Goal: Ask a question

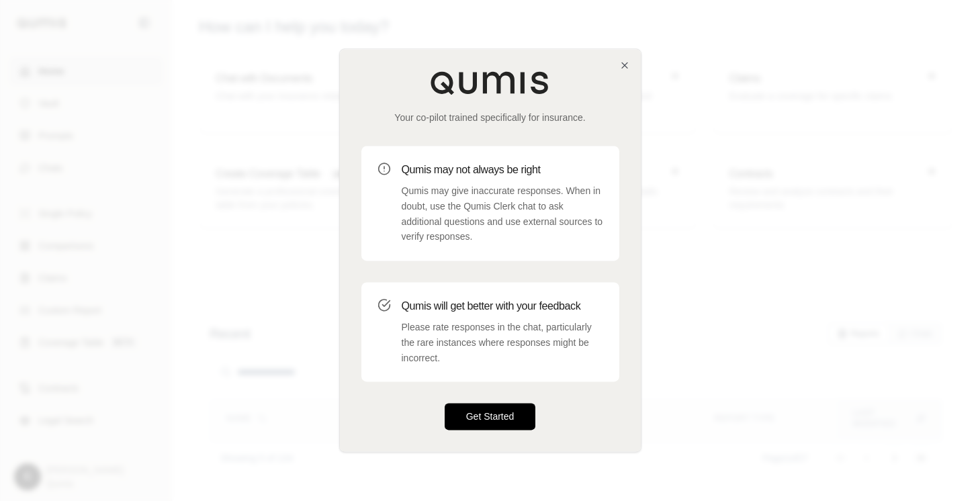
click at [467, 416] on button "Get Started" at bounding box center [490, 417] width 91 height 27
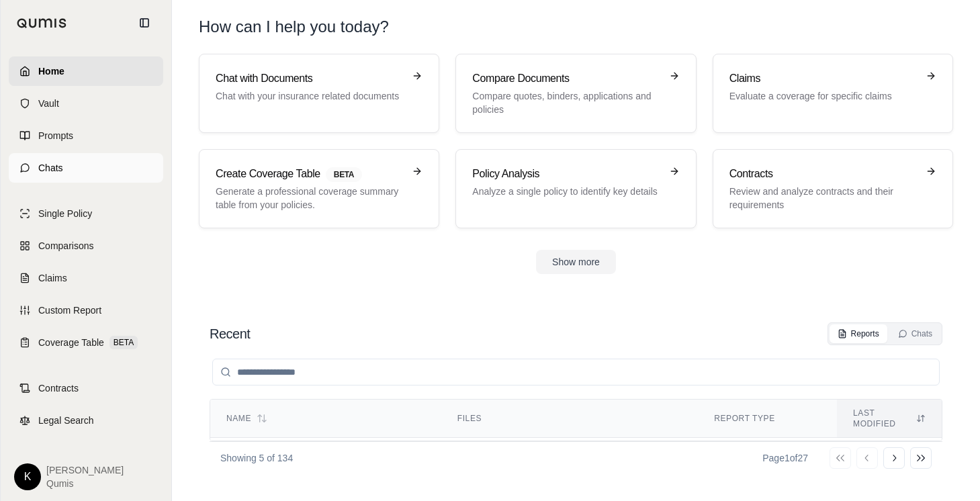
click at [50, 177] on link "Chats" at bounding box center [86, 168] width 154 height 30
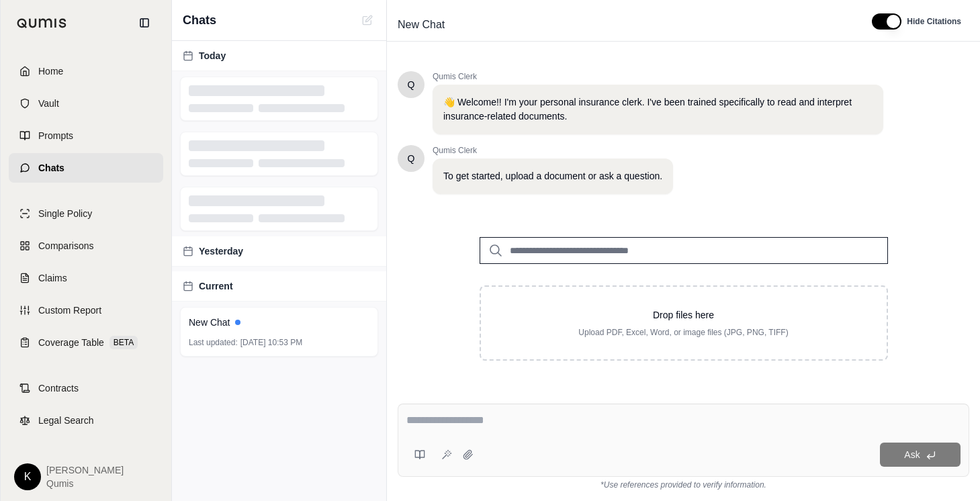
click at [600, 249] on input "search" at bounding box center [684, 250] width 408 height 27
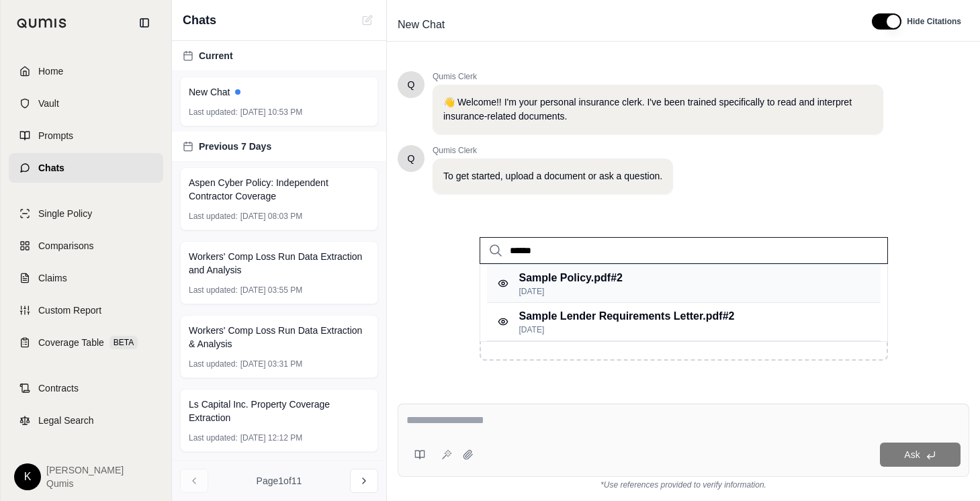
type input "******"
click at [563, 281] on p "Sample Policy.pdf #2" at bounding box center [570, 278] width 103 height 16
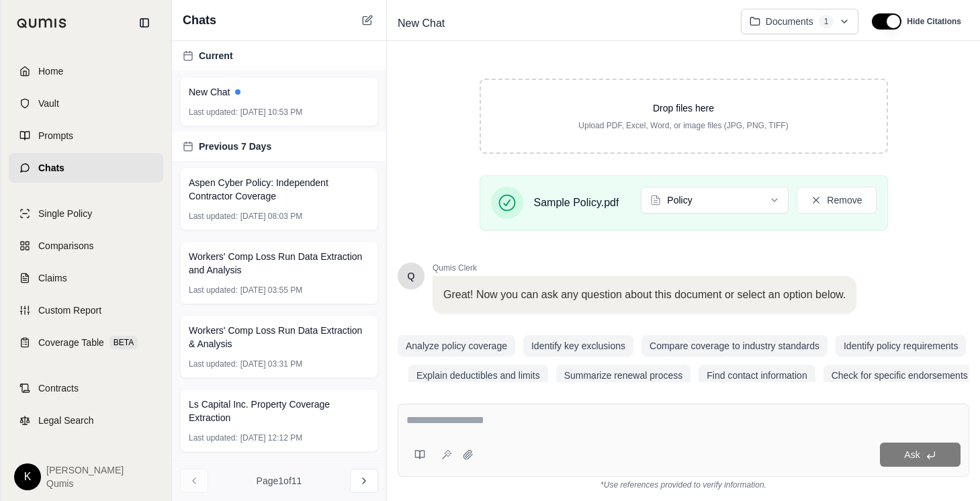
scroll to position [226, 0]
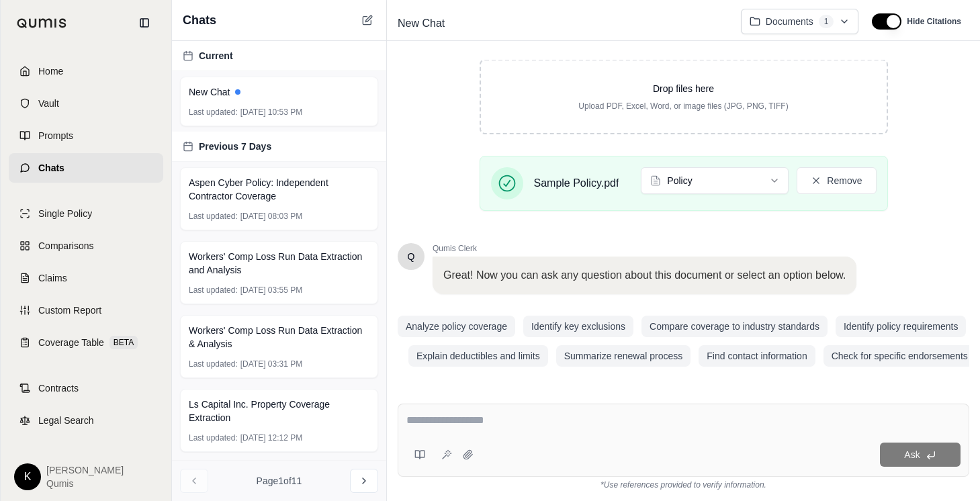
click at [482, 426] on textarea at bounding box center [683, 420] width 554 height 16
type textarea "**********"
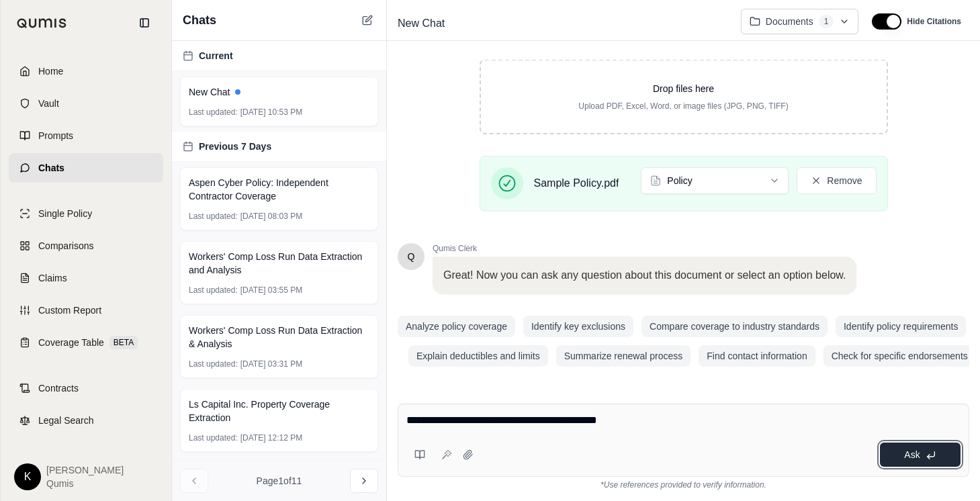
click at [918, 460] on button "Ask" at bounding box center [920, 455] width 81 height 24
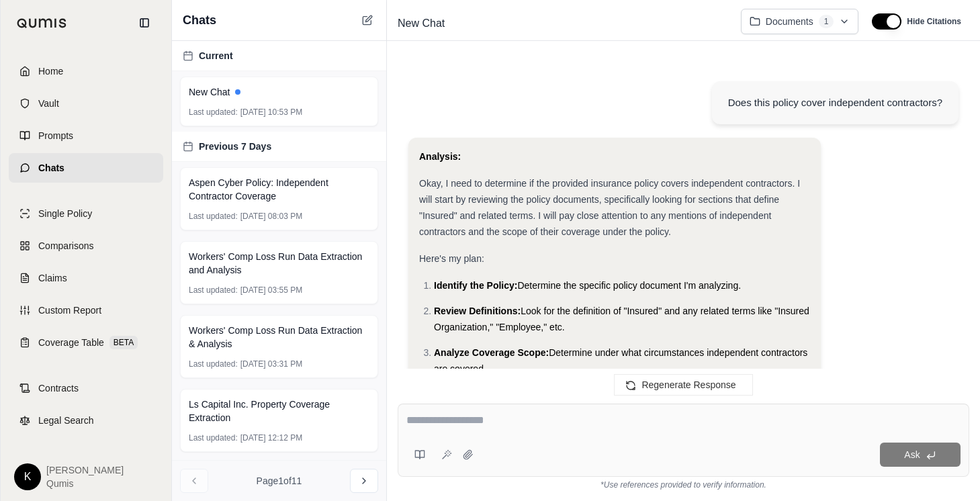
scroll to position [746, 0]
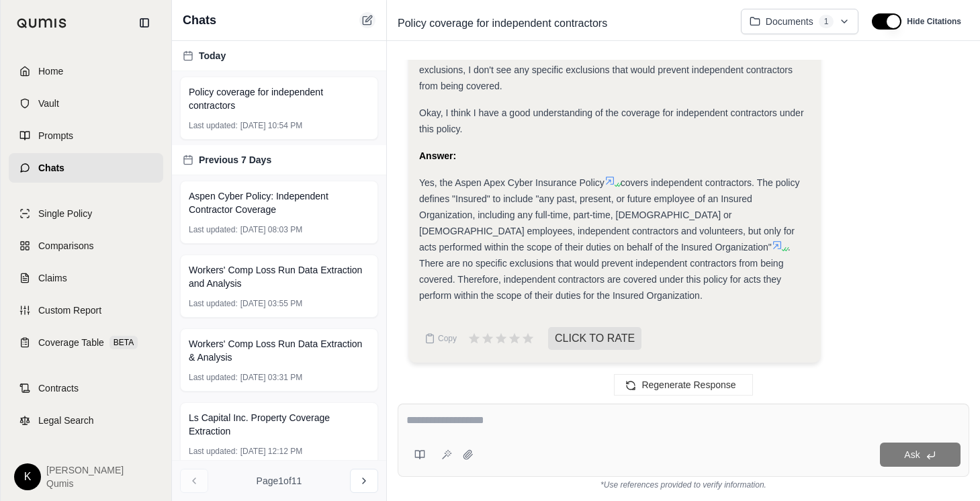
click at [366, 17] on icon at bounding box center [367, 20] width 11 height 11
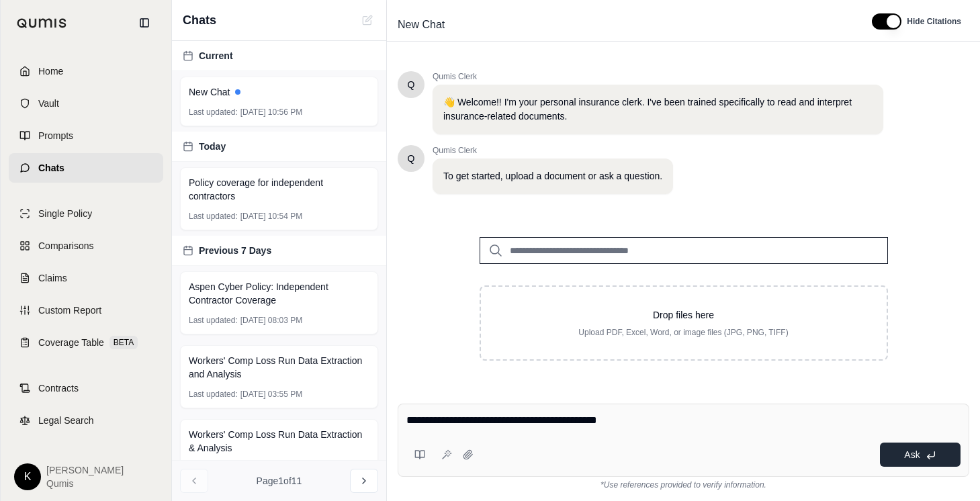
type textarea "**********"
click at [907, 459] on span "Ask" at bounding box center [911, 454] width 15 height 11
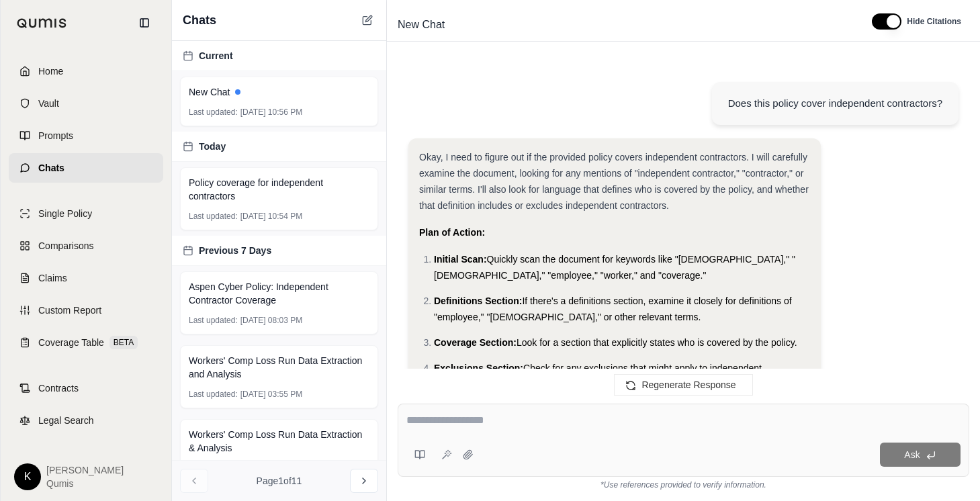
scroll to position [1752, 0]
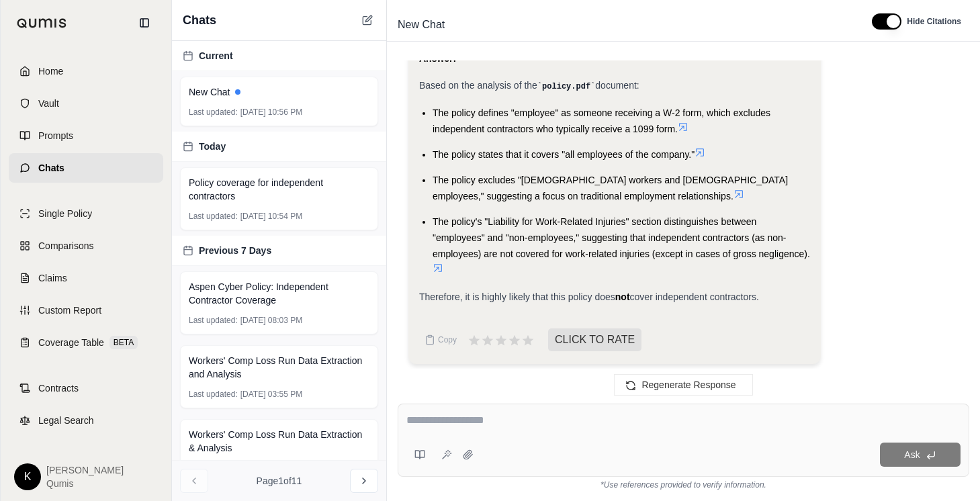
click at [705, 147] on icon at bounding box center [700, 152] width 11 height 11
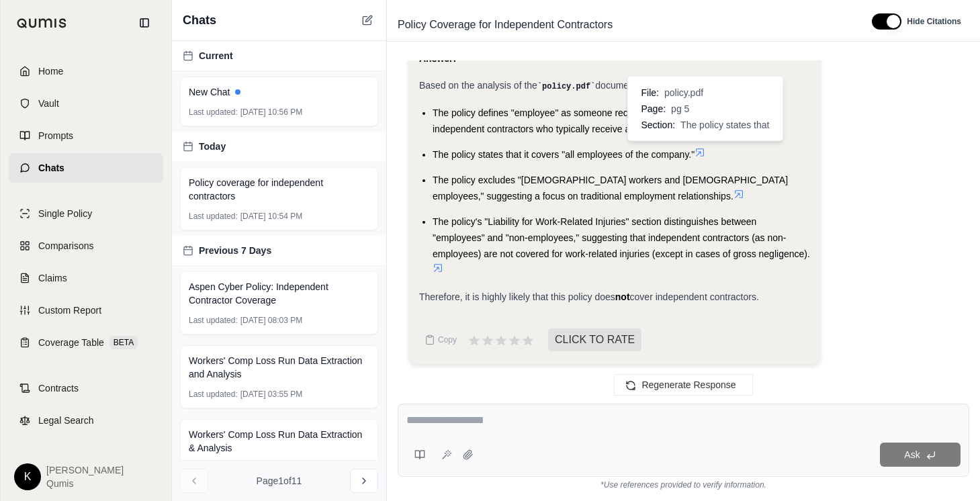
click at [705, 147] on icon at bounding box center [700, 152] width 11 height 11
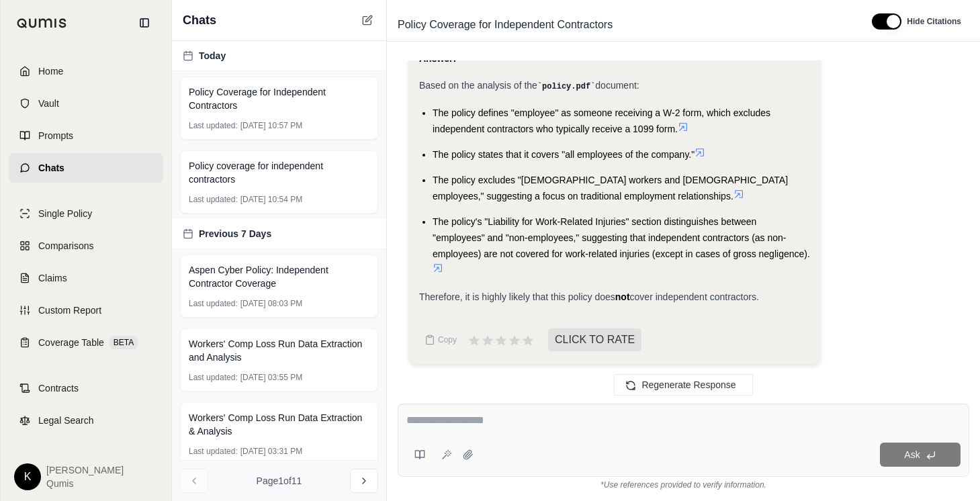
click at [705, 148] on icon at bounding box center [700, 152] width 11 height 11
click at [364, 15] on icon at bounding box center [367, 20] width 11 height 11
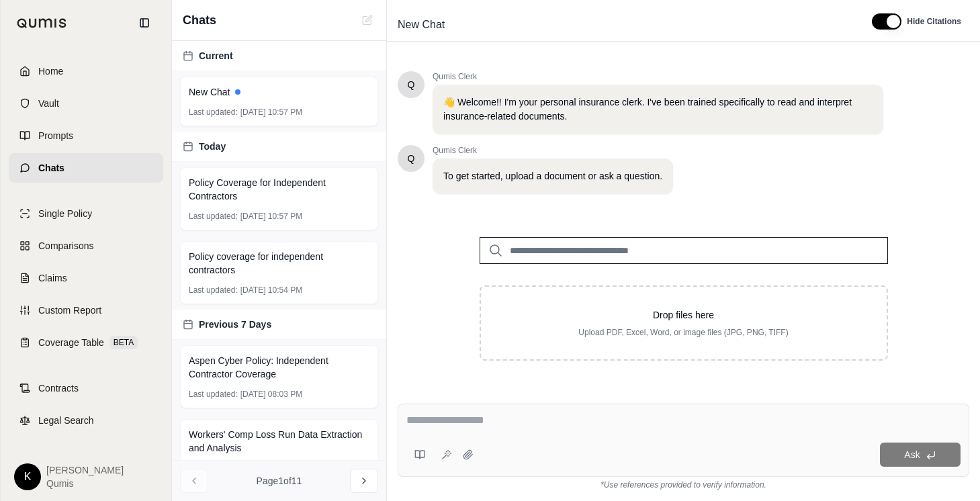
click at [551, 249] on input "search" at bounding box center [684, 250] width 408 height 27
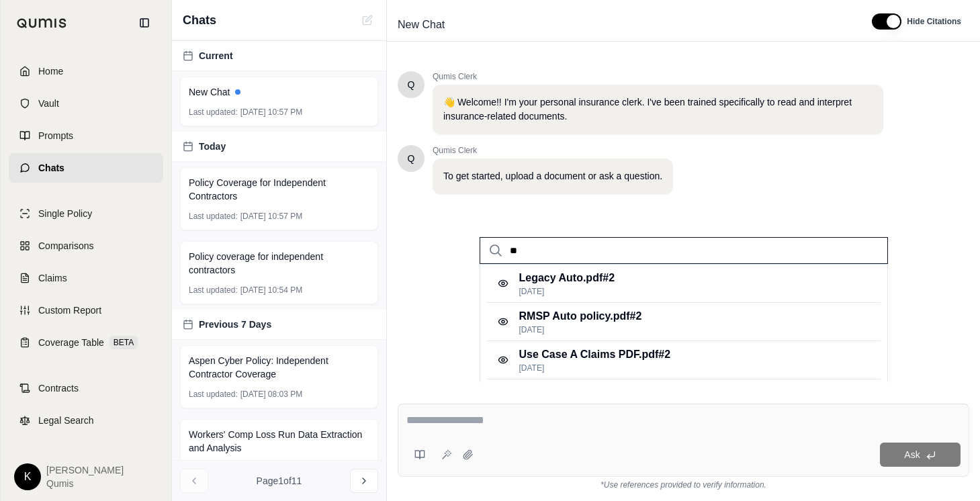
type input "*"
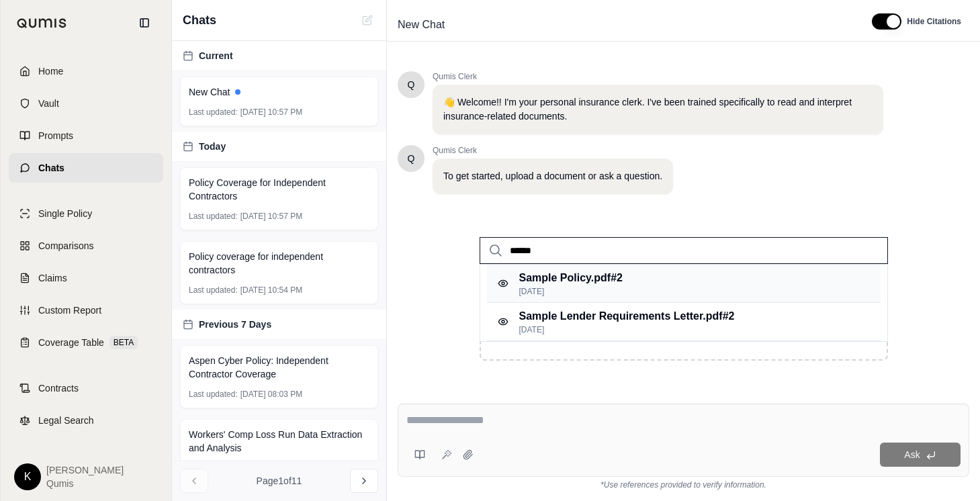
type input "******"
click at [556, 277] on p "Sample Policy.pdf #2" at bounding box center [570, 278] width 103 height 16
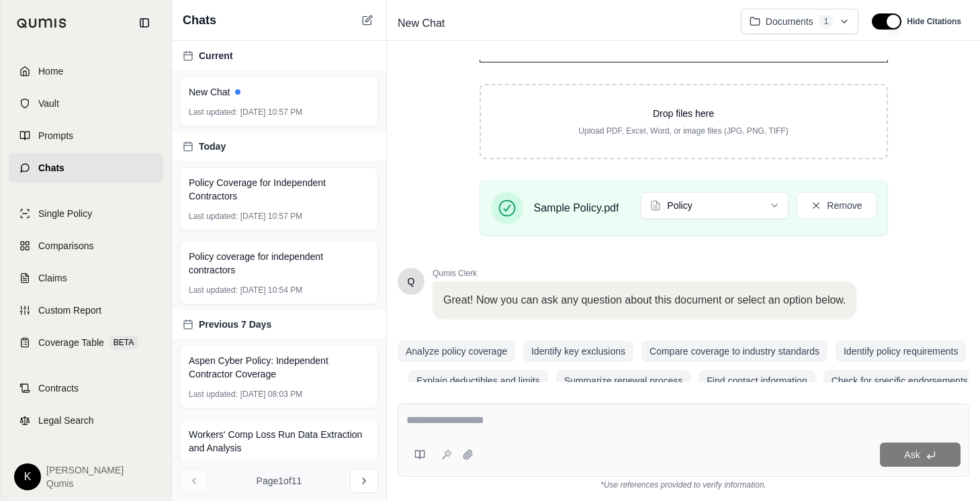
scroll to position [226, 0]
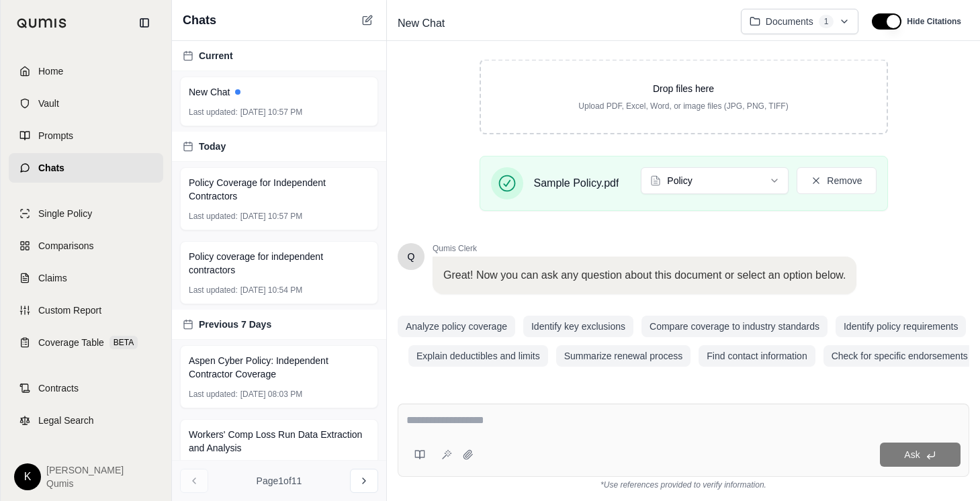
click at [505, 426] on textarea at bounding box center [683, 420] width 554 height 16
type textarea "**********"
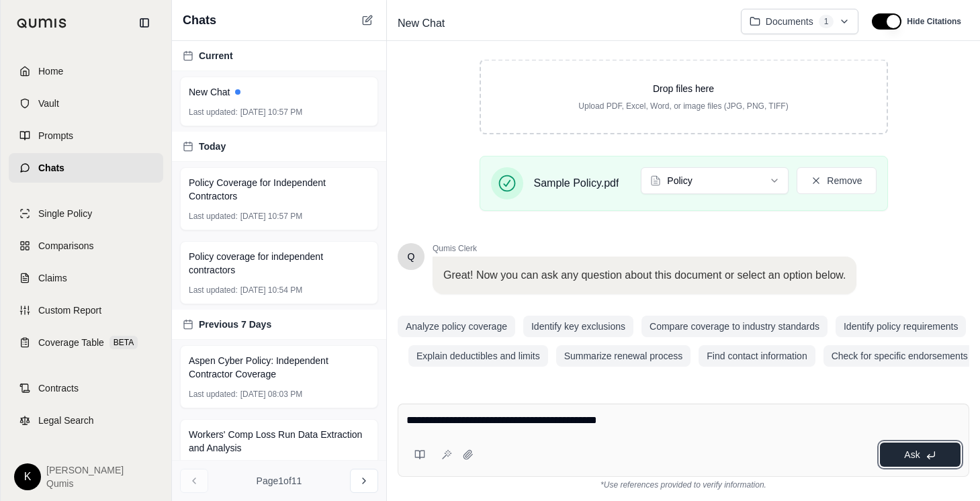
click at [931, 459] on icon at bounding box center [931, 455] width 11 height 11
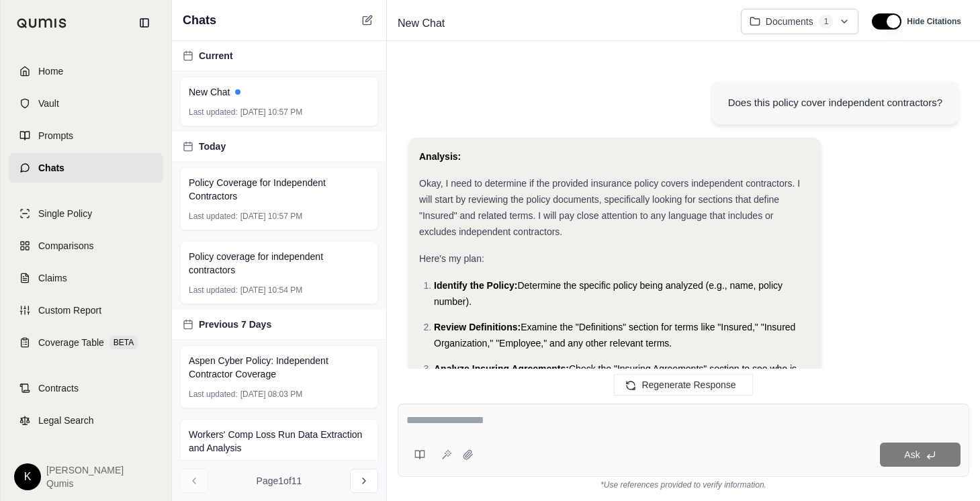
scroll to position [895, 0]
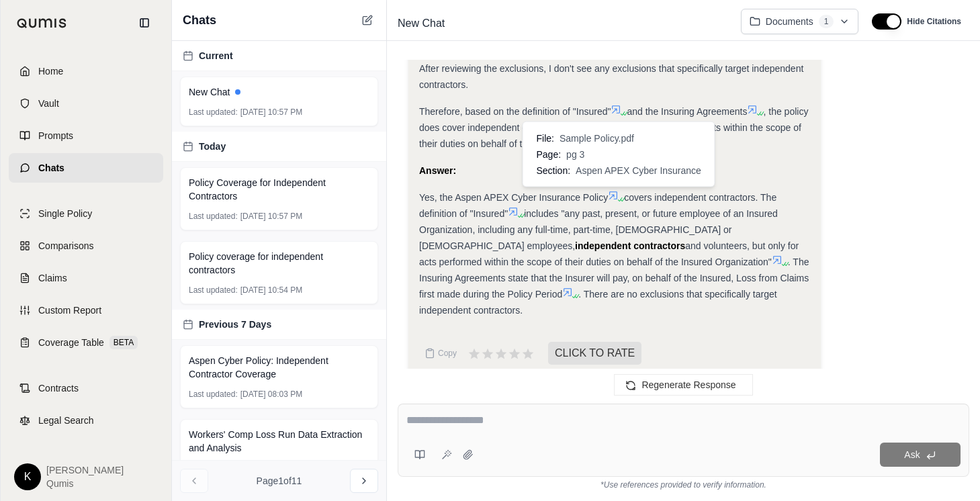
click at [614, 193] on icon at bounding box center [613, 195] width 11 height 11
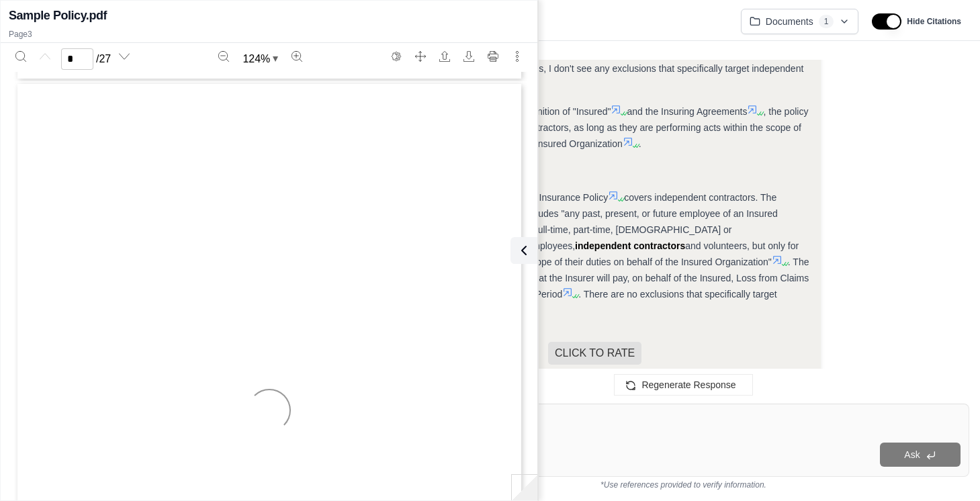
scroll to position [1318, 0]
type input "*"
click at [521, 245] on icon at bounding box center [521, 250] width 16 height 16
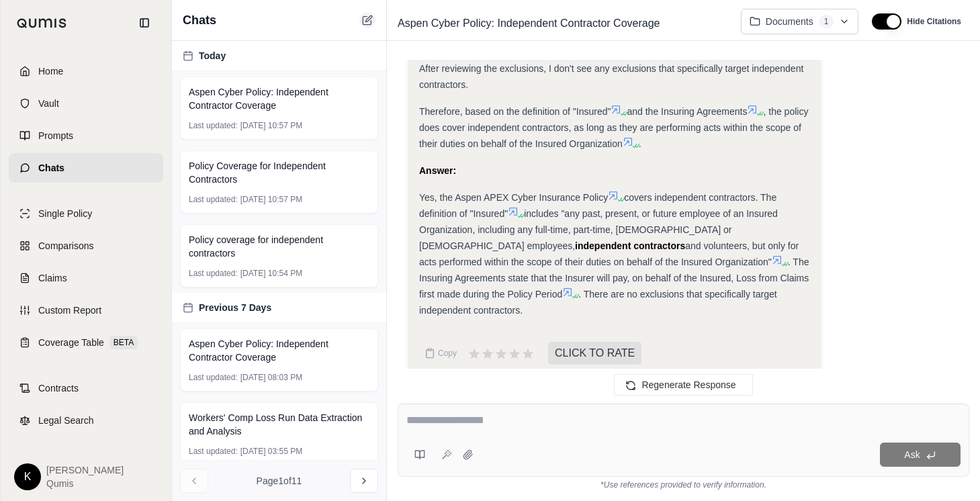
click at [369, 19] on icon at bounding box center [367, 20] width 11 height 11
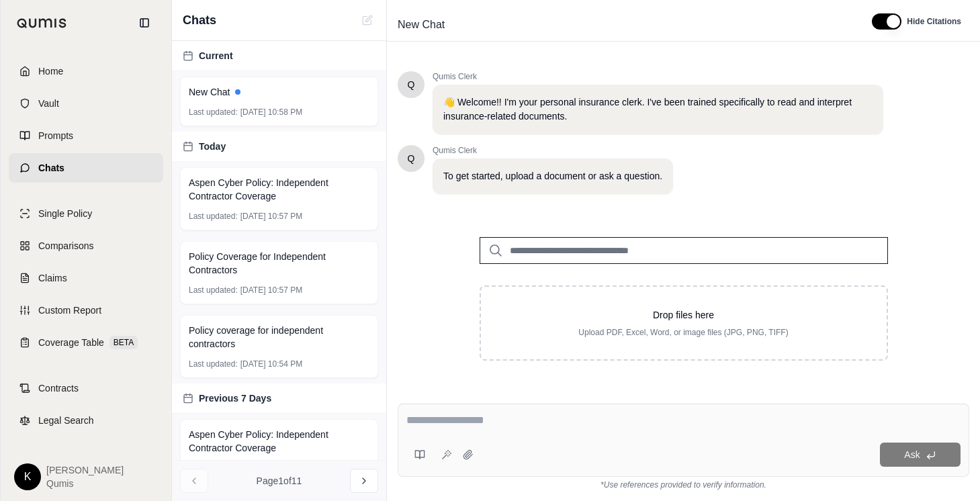
click at [550, 242] on input "search" at bounding box center [684, 250] width 408 height 27
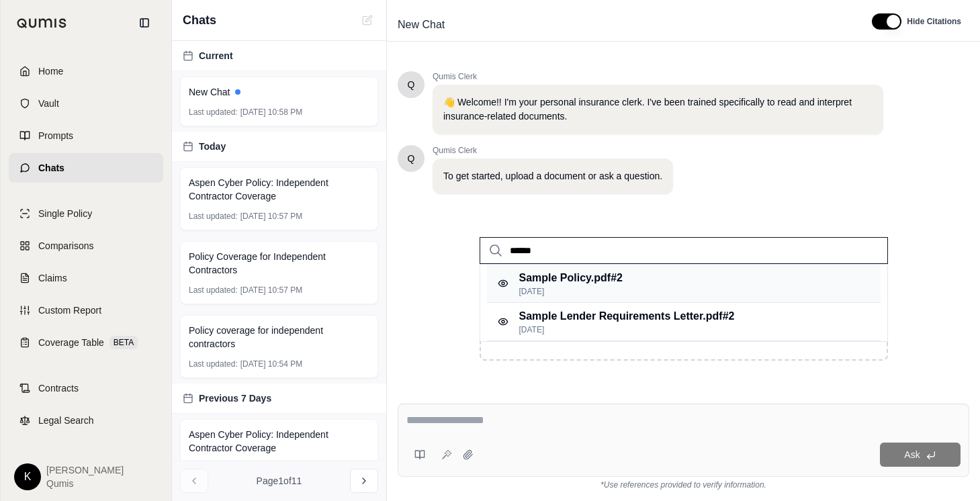
type input "******"
click at [558, 278] on p "Sample Policy.pdf #2" at bounding box center [570, 278] width 103 height 16
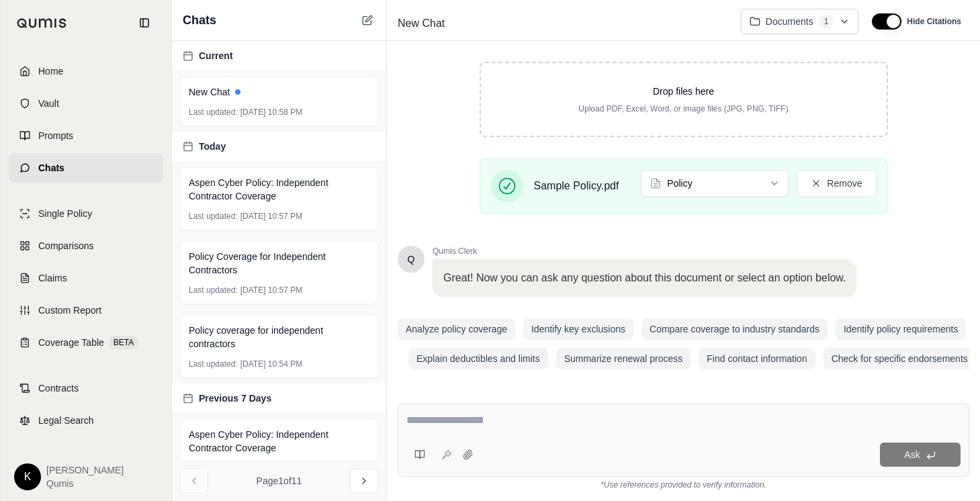
scroll to position [226, 0]
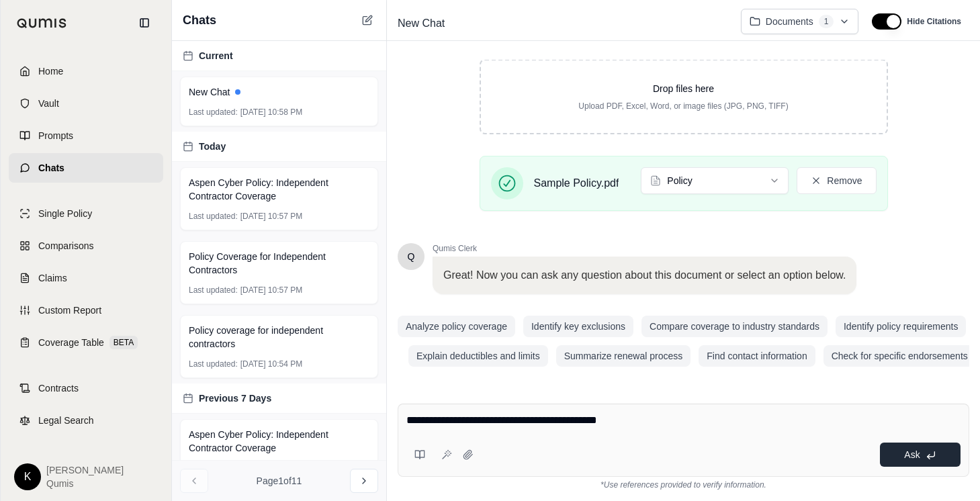
type textarea "**********"
click at [938, 462] on button "Ask" at bounding box center [920, 455] width 81 height 24
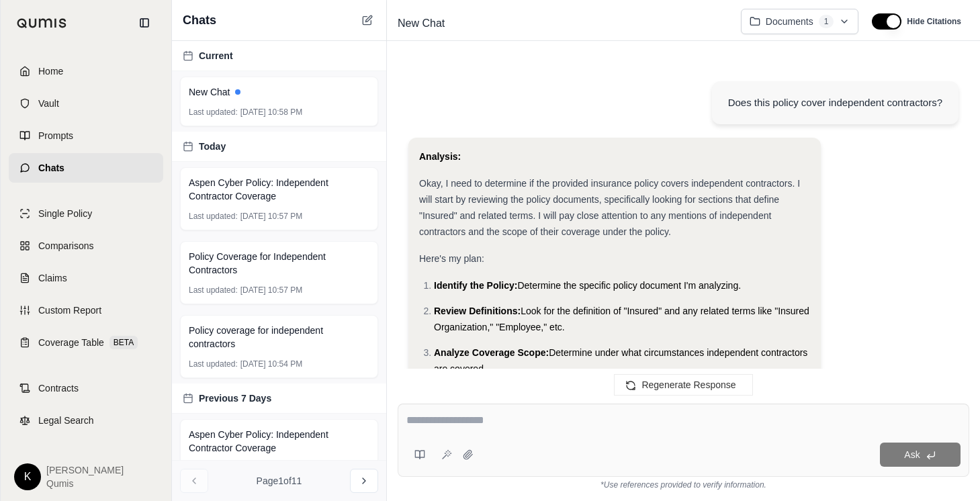
scroll to position [746, 0]
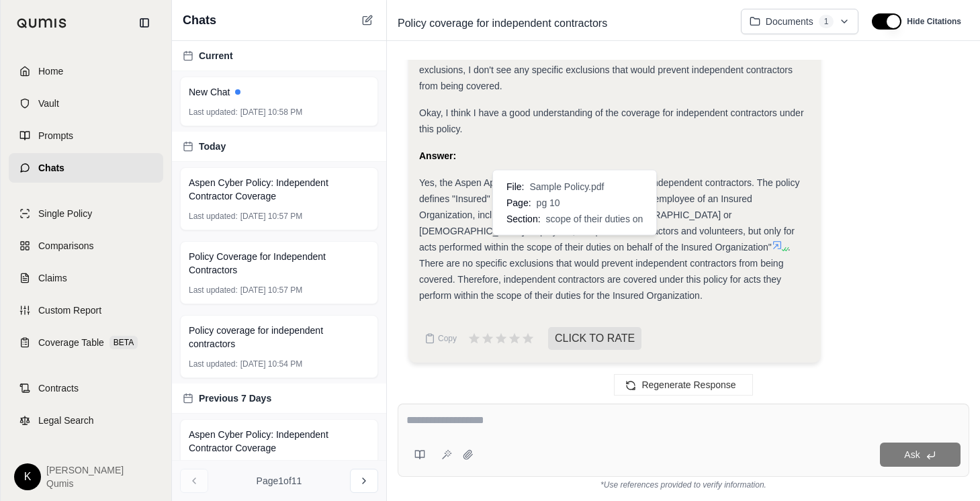
click at [772, 243] on icon at bounding box center [777, 245] width 11 height 11
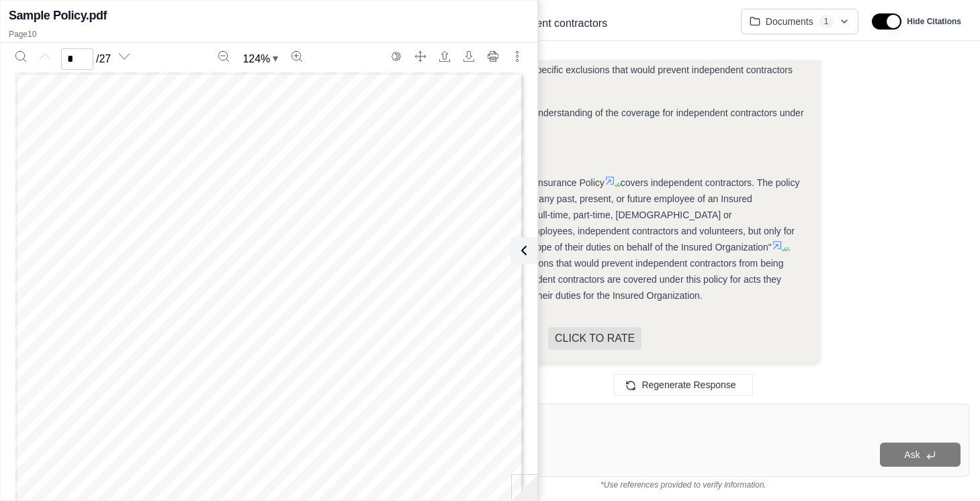
type input "**"
click at [527, 243] on icon at bounding box center [521, 250] width 16 height 16
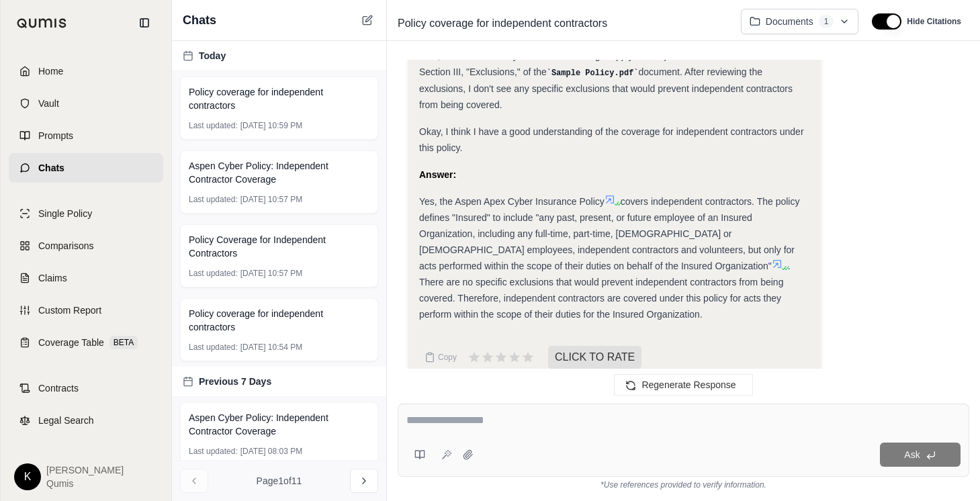
scroll to position [746, 0]
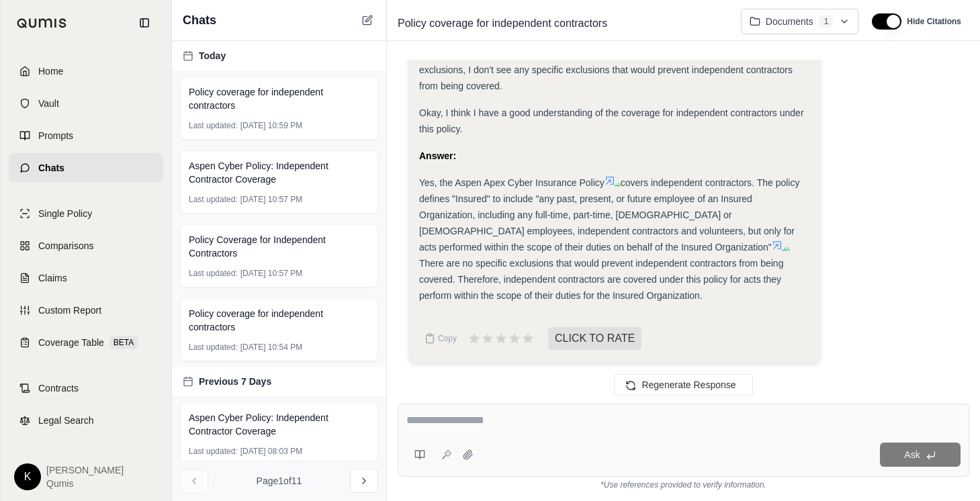
click at [456, 416] on textarea at bounding box center [683, 420] width 554 height 16
type textarea "*"
type textarea "**********"
click at [98, 28] on div at bounding box center [86, 23] width 171 height 46
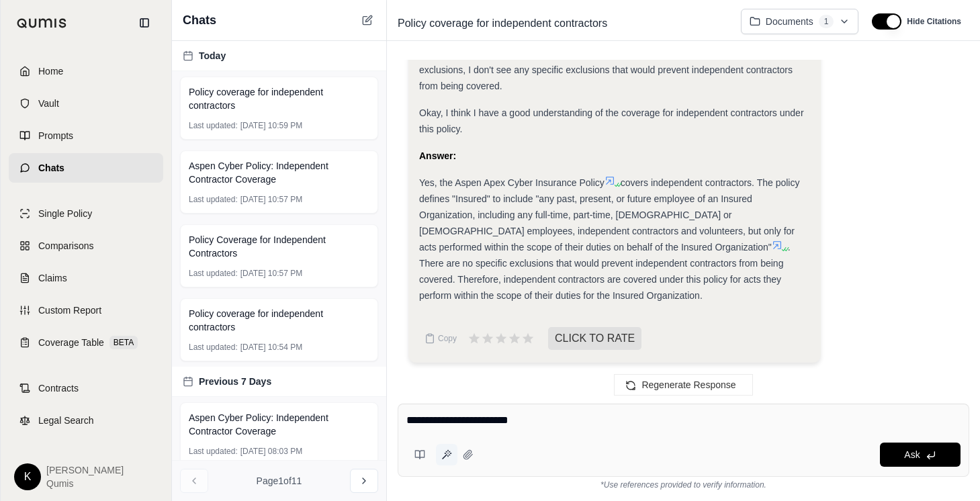
click at [448, 452] on icon at bounding box center [446, 454] width 11 height 11
click at [502, 425] on textarea at bounding box center [683, 420] width 554 height 16
click at [251, 111] on span "Policy coverage for independent contractors" at bounding box center [279, 98] width 181 height 27
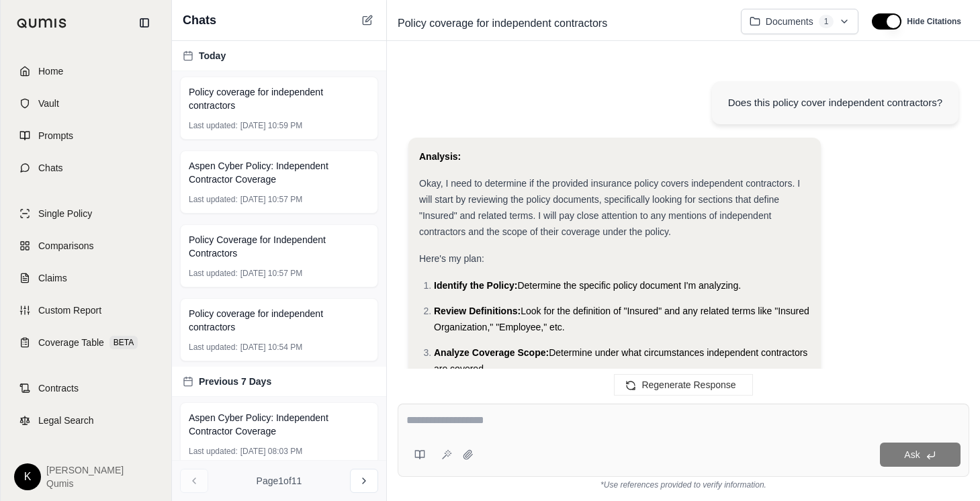
scroll to position [746, 0]
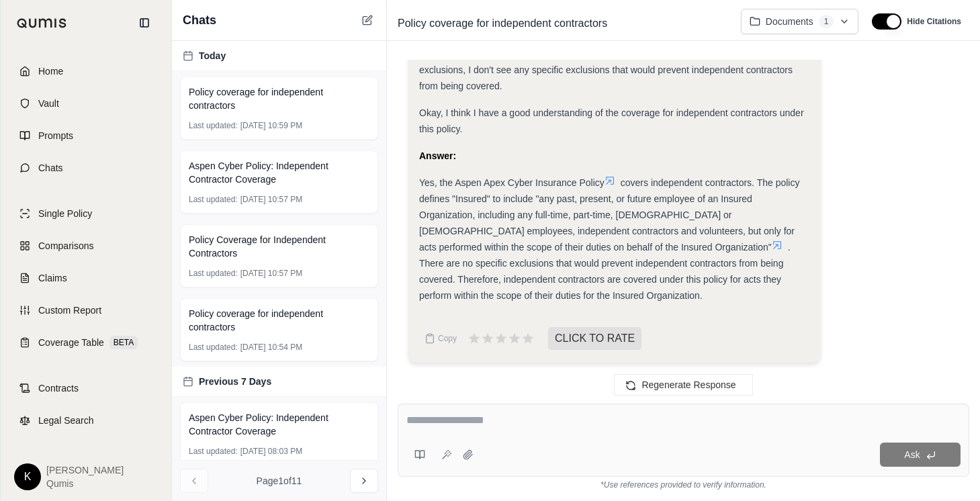
click at [502, 420] on textarea at bounding box center [683, 420] width 554 height 16
type textarea "*"
type textarea "**********"
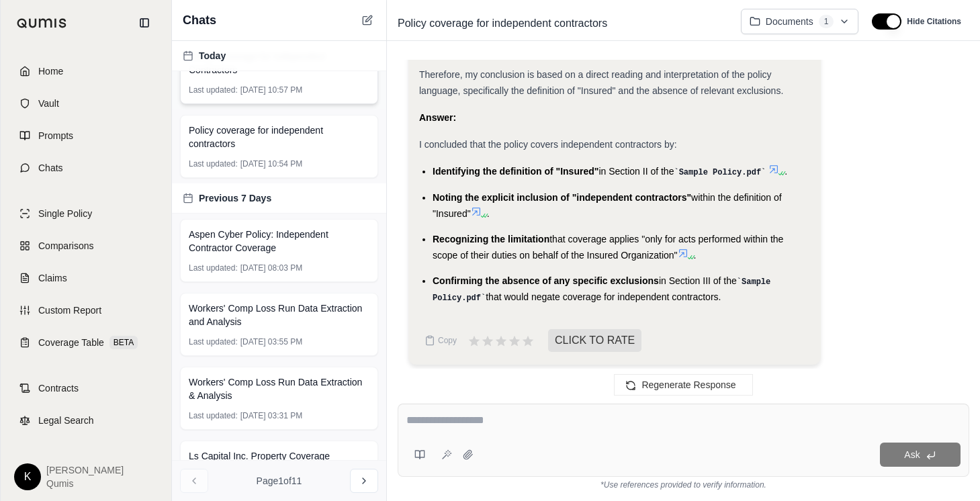
scroll to position [187, 0]
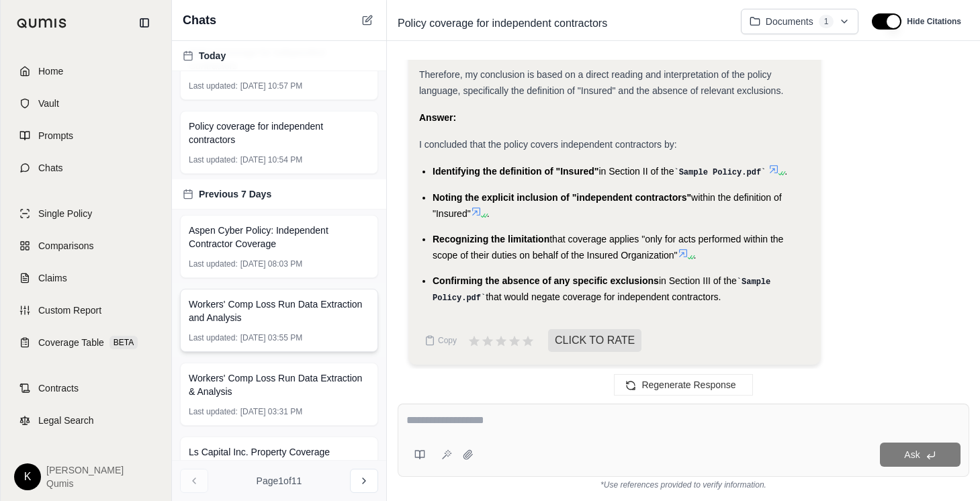
click at [302, 305] on span "Workers' Comp Loss Run Data Extraction and Analysis" at bounding box center [279, 311] width 181 height 27
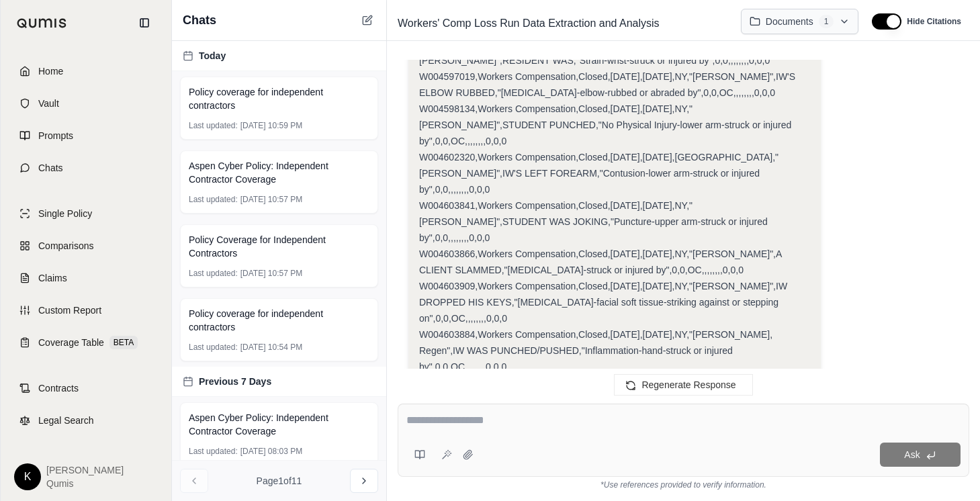
click at [804, 18] on html "Home Vault Prompts Chats Single Policy Comparisons Claims Custom Report Coverag…" at bounding box center [490, 250] width 980 height 501
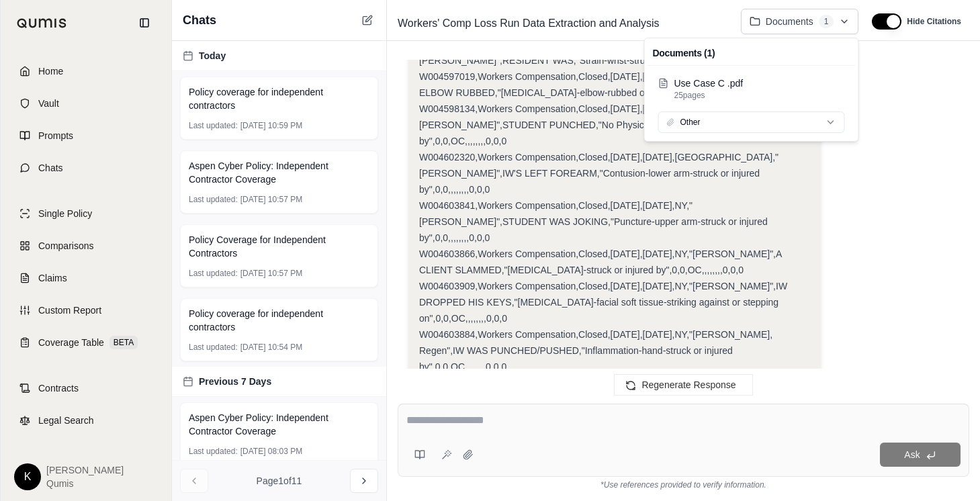
click at [889, 90] on html "Home Vault Prompts Chats Single Policy Comparisons Claims Custom Report Coverag…" at bounding box center [490, 250] width 980 height 501
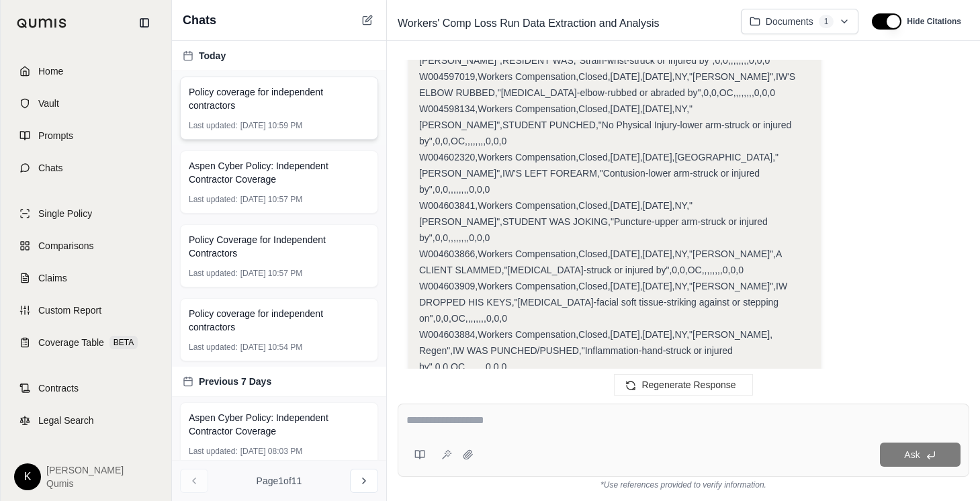
click at [290, 100] on span "Policy coverage for independent contractors" at bounding box center [279, 98] width 181 height 27
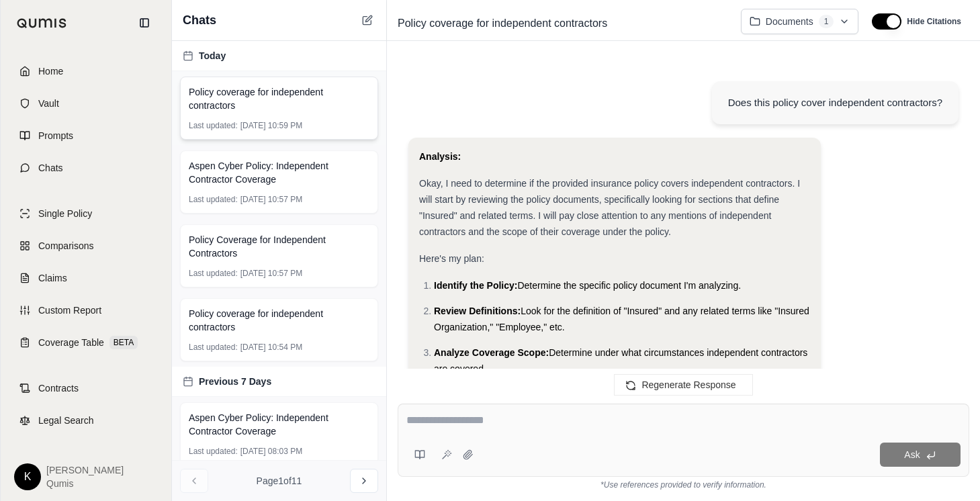
scroll to position [1715, 0]
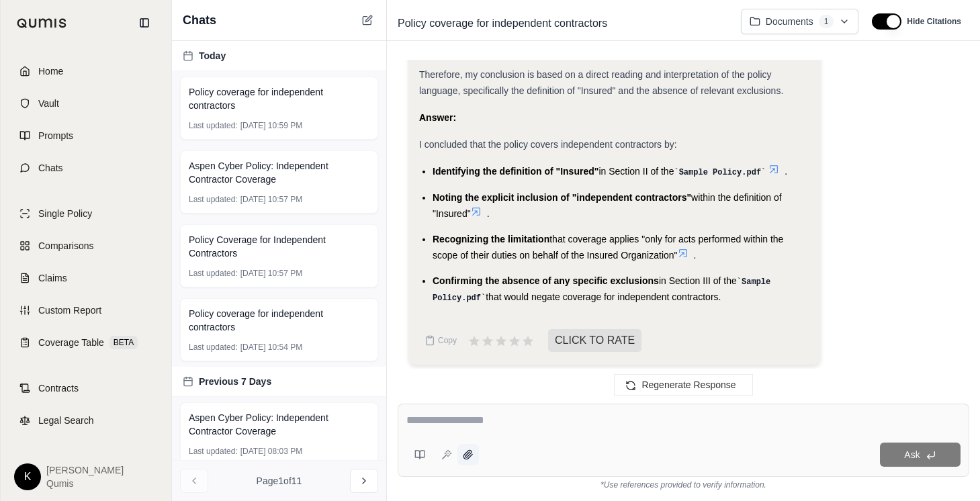
click at [466, 455] on icon at bounding box center [467, 454] width 9 height 9
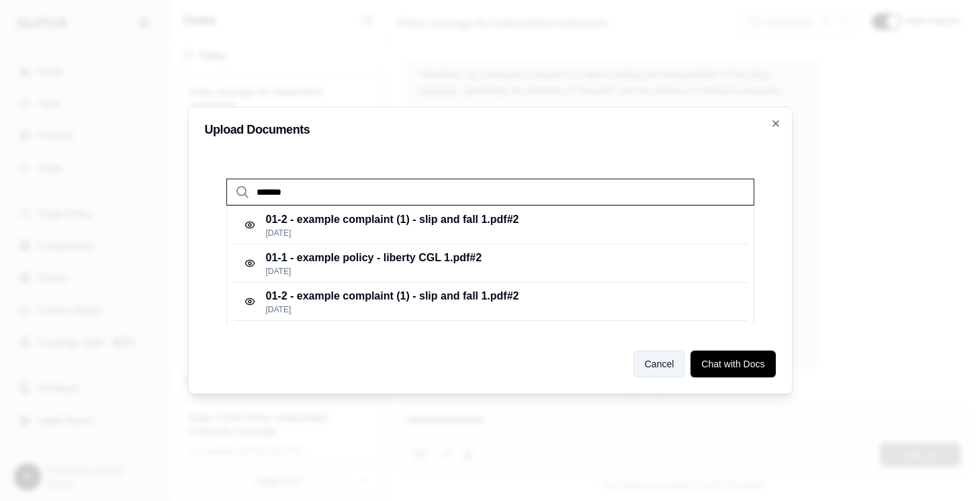
type input "*******"
click at [652, 361] on button "Cancel" at bounding box center [659, 364] width 52 height 27
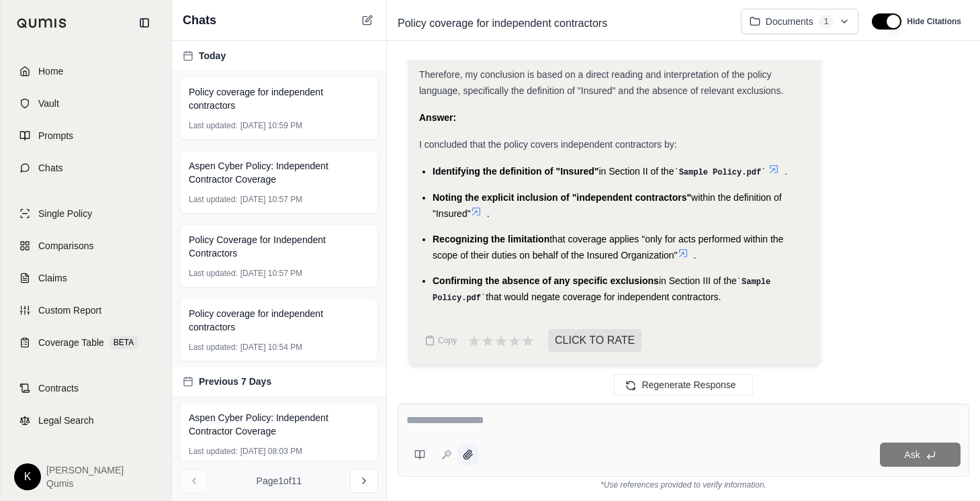
click at [467, 449] on icon at bounding box center [468, 454] width 11 height 11
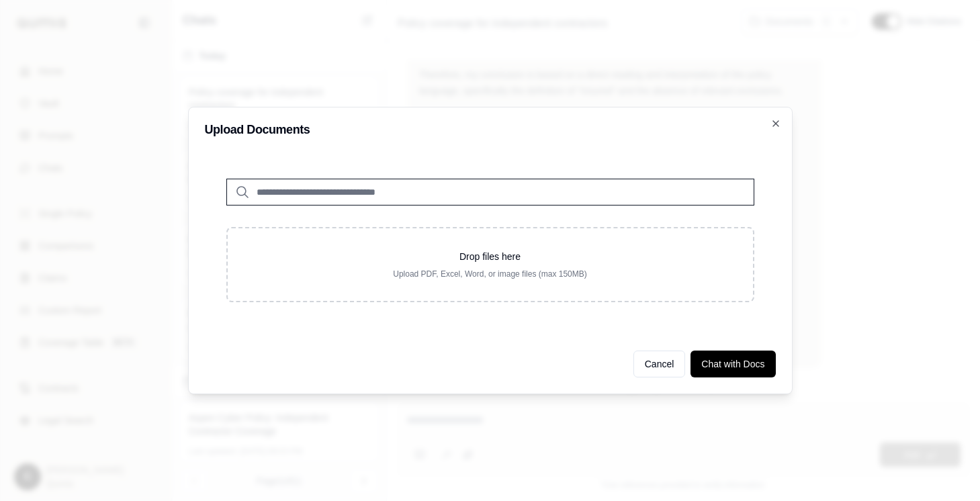
click at [347, 181] on input "search" at bounding box center [490, 192] width 528 height 27
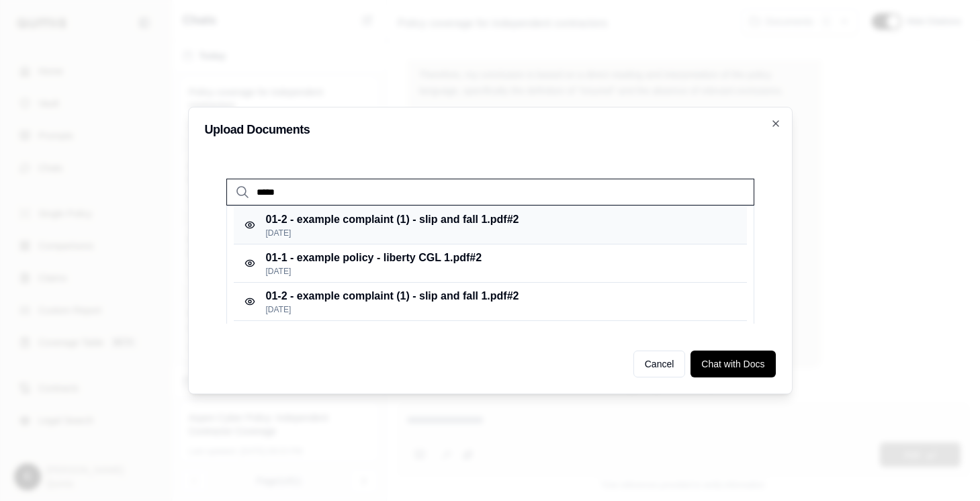
type input "*****"
click at [348, 229] on p "[DATE]" at bounding box center [392, 233] width 253 height 11
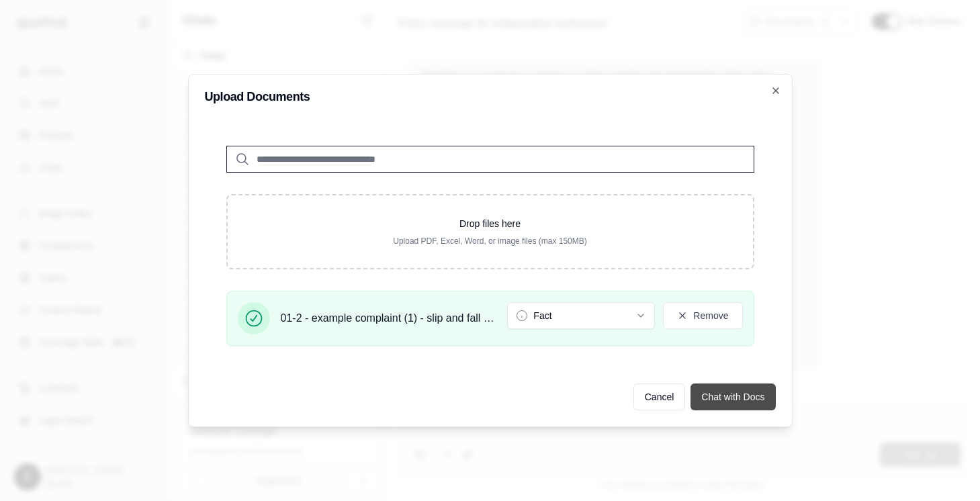
click at [723, 364] on div "Upload Documents Drop files here Upload PDF, Excel, Word, or image files (max 1…" at bounding box center [490, 250] width 605 height 353
click at [724, 390] on button "Chat with Docs" at bounding box center [733, 397] width 85 height 27
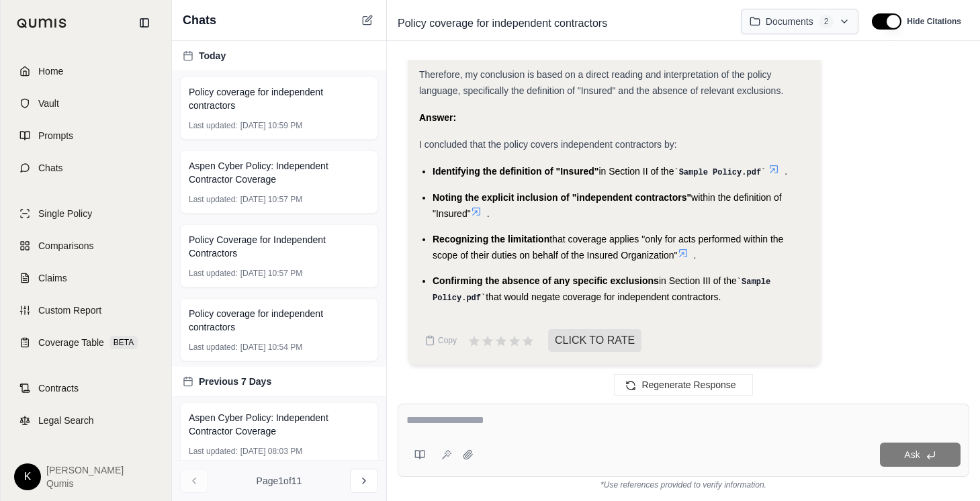
click at [838, 20] on html "Home Vault Prompts Chats Single Policy Comparisons Claims Custom Report Coverag…" at bounding box center [490, 250] width 980 height 501
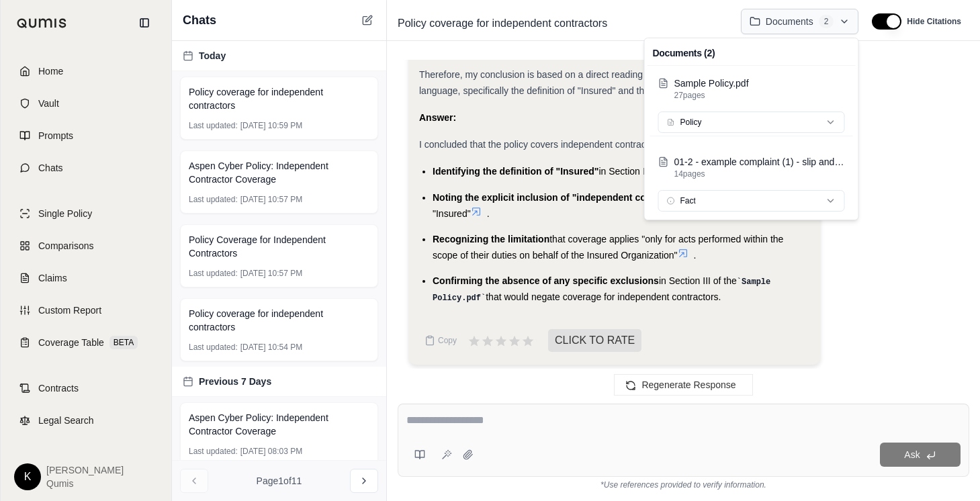
click at [838, 20] on html "Home Vault Prompts Chats Single Policy Comparisons Claims Custom Report Coverag…" at bounding box center [490, 250] width 980 height 501
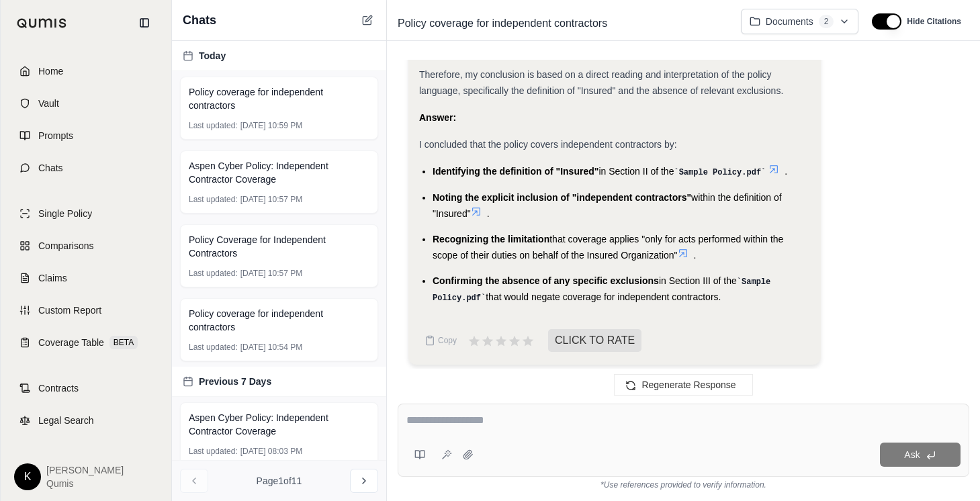
click at [532, 416] on textarea at bounding box center [683, 420] width 554 height 16
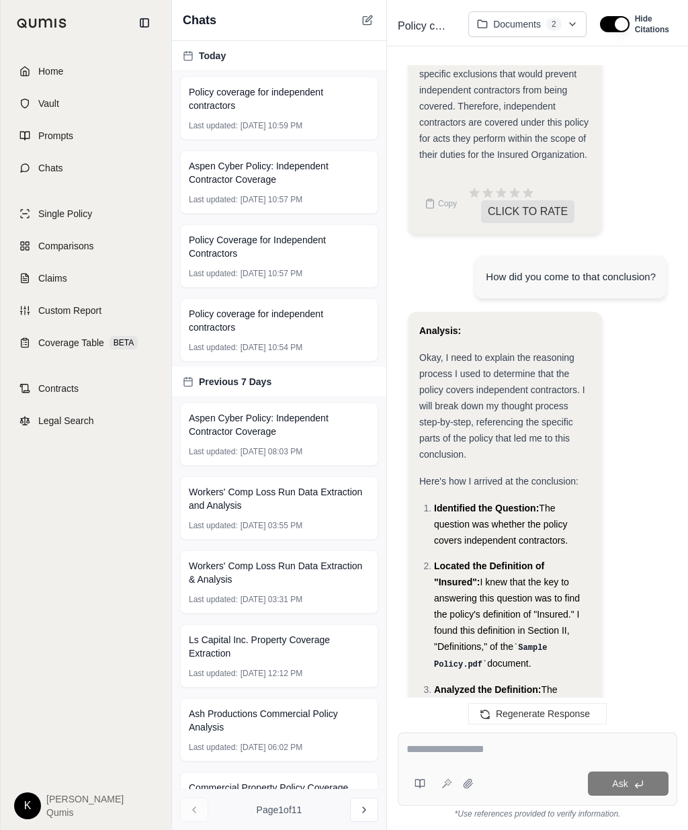
scroll to position [1716, 0]
